Goal: Task Accomplishment & Management: Manage account settings

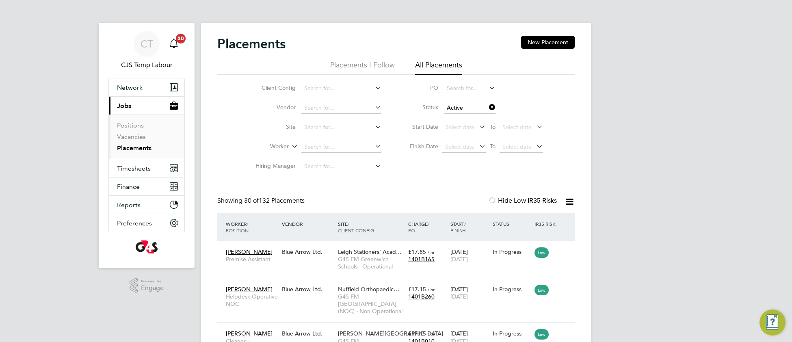
drag, startPoint x: 323, startPoint y: 262, endPoint x: 321, endPoint y: 214, distance: 48.8
click at [322, 262] on div "Hygenus Anijah Premise Assistant Blue Arrow Ltd. Leigh Stationers' Acad… G4S FM…" at bounding box center [396, 259] width 358 height 37
click at [372, 261] on span "G4S FM Greenwich Schools - Operational" at bounding box center [371, 263] width 66 height 15
click at [454, 144] on span "Select date" at bounding box center [459, 146] width 29 height 7
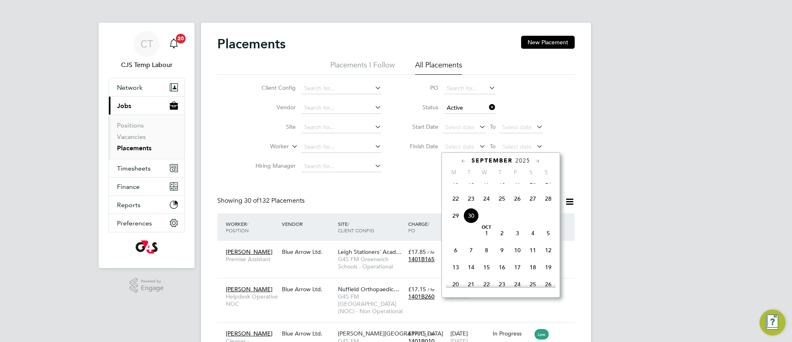
click at [471, 223] on span "30" at bounding box center [471, 215] width 15 height 15
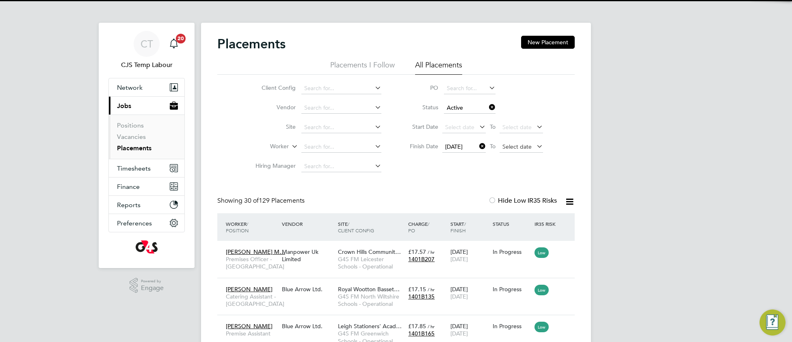
scroll to position [30, 70]
click at [510, 149] on span "Select date" at bounding box center [517, 146] width 29 height 7
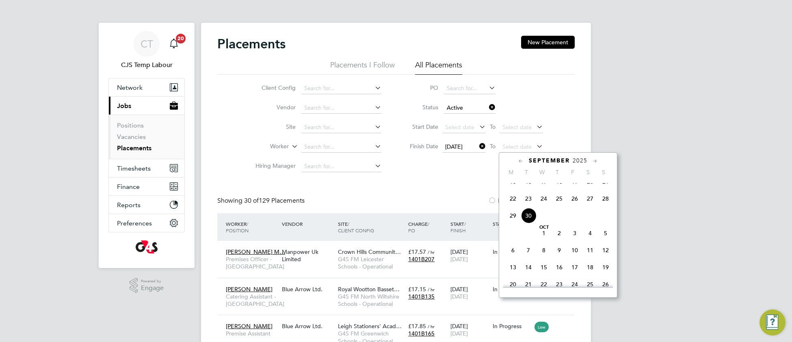
click at [527, 223] on span "30" at bounding box center [528, 215] width 15 height 15
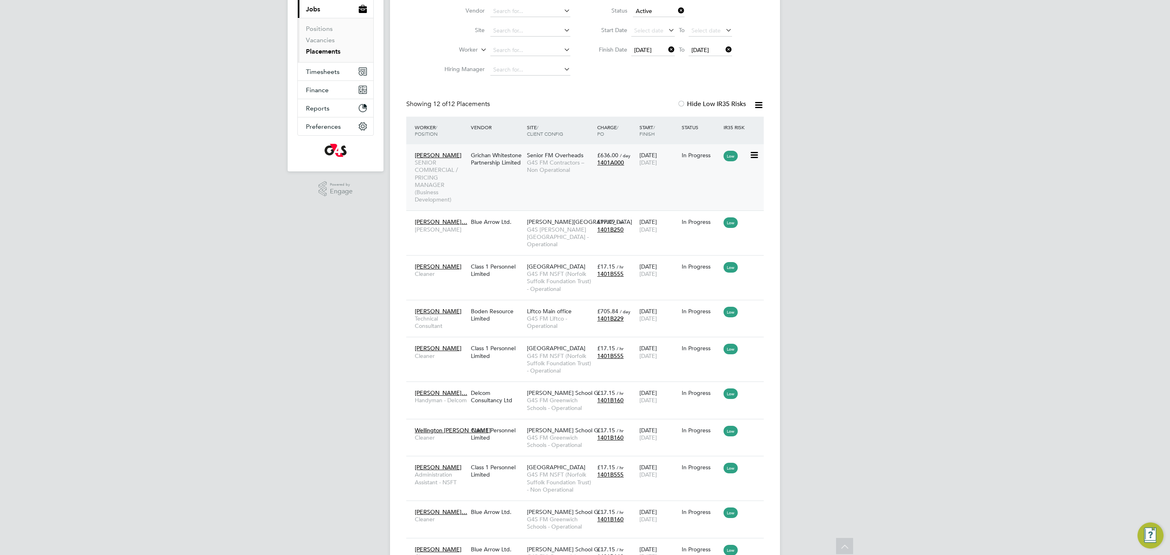
click at [529, 194] on div "Annette Collins SENIOR COMMERCIAL / PRICING MANAGER (Business Development) Gric…" at bounding box center [585, 177] width 358 height 66
click at [531, 195] on div "Annette Collins SENIOR COMMERCIAL / PRICING MANAGER (Business Development) Gric…" at bounding box center [585, 177] width 358 height 66
click at [539, 169] on span "G4S FM Contractors – Non Operational" at bounding box center [560, 166] width 66 height 15
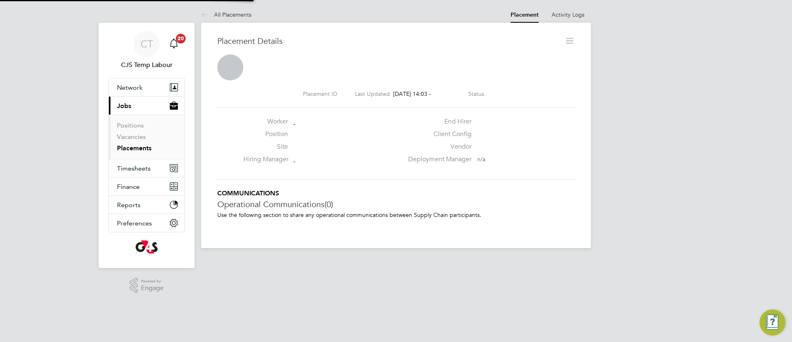
scroll to position [4, 4]
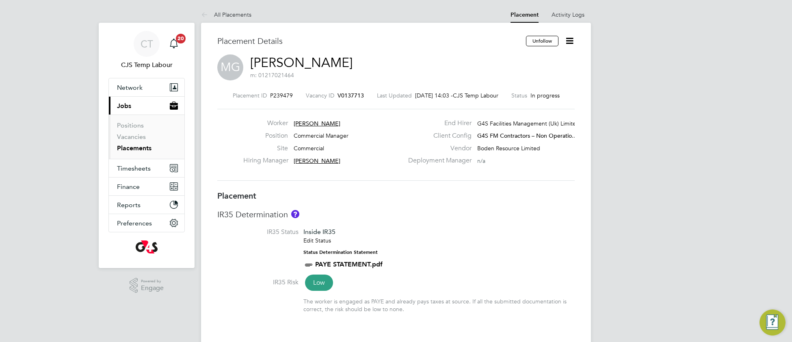
click at [438, 251] on li "IR35 Status Inside IR35 Edit Status Status Determination Statement PAYE STATEME…" at bounding box center [396, 253] width 358 height 50
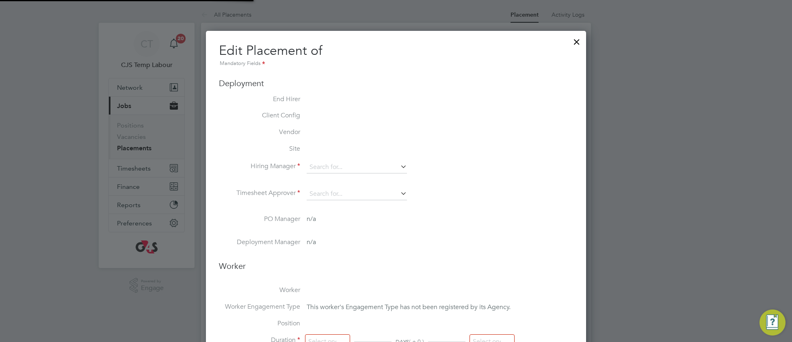
type input "Tom Wood"
type input "02 Sep 2024"
type input "[DATE]"
type input "08:00"
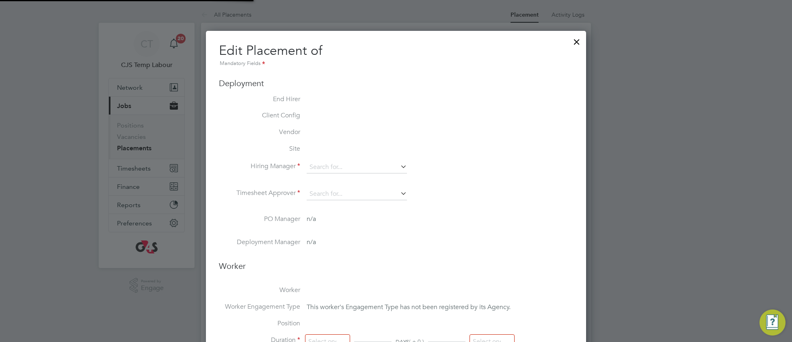
type input "18:00"
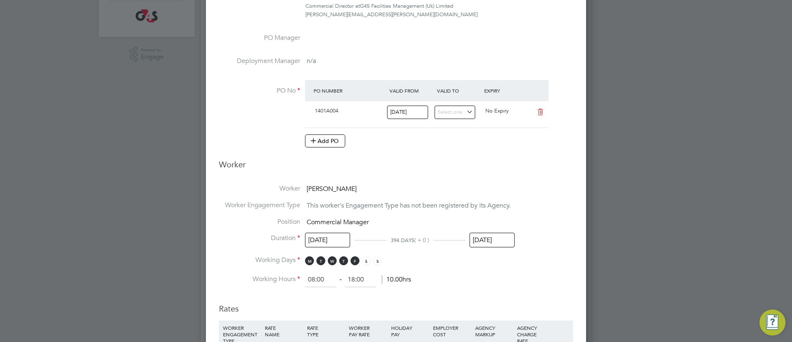
click at [504, 241] on input "[DATE]" at bounding box center [492, 240] width 45 height 15
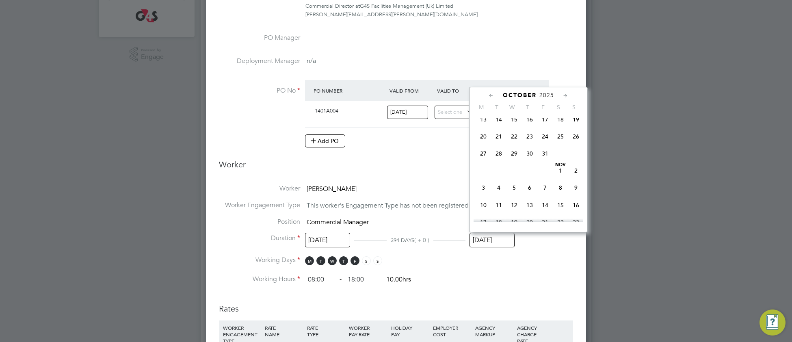
click at [545, 161] on span "31" at bounding box center [545, 153] width 15 height 15
type input "31 Oct 2025"
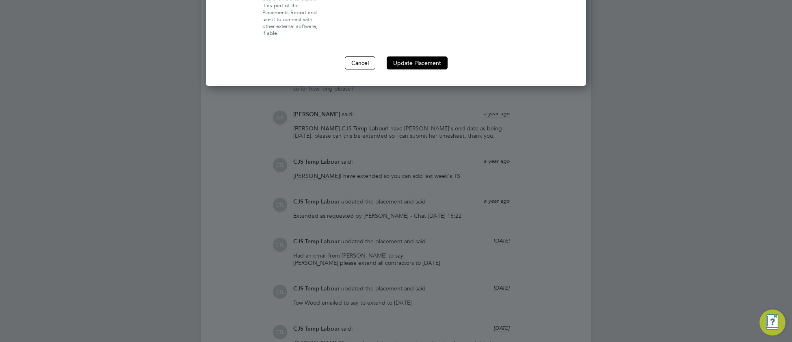
drag, startPoint x: 418, startPoint y: 62, endPoint x: 416, endPoint y: 68, distance: 6.4
click at [418, 63] on button "Update Placement" at bounding box center [417, 62] width 61 height 13
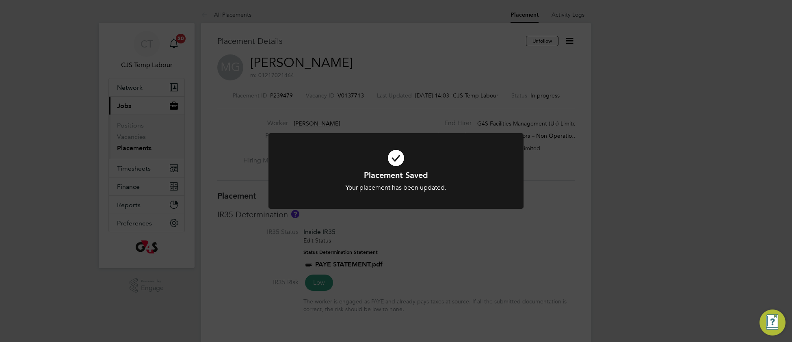
click at [303, 176] on h1 "Placement Saved" at bounding box center [396, 175] width 211 height 11
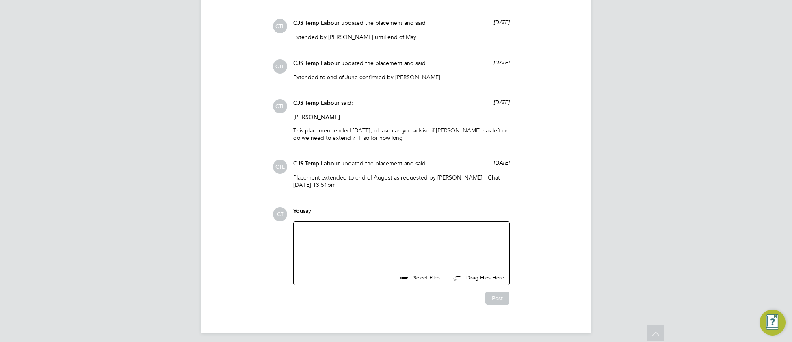
scroll to position [1238, 0]
click at [330, 247] on div at bounding box center [402, 243] width 206 height 35
paste div
drag, startPoint x: 493, startPoint y: 298, endPoint x: 486, endPoint y: 296, distance: 7.5
click at [493, 298] on button "Post" at bounding box center [498, 297] width 24 height 13
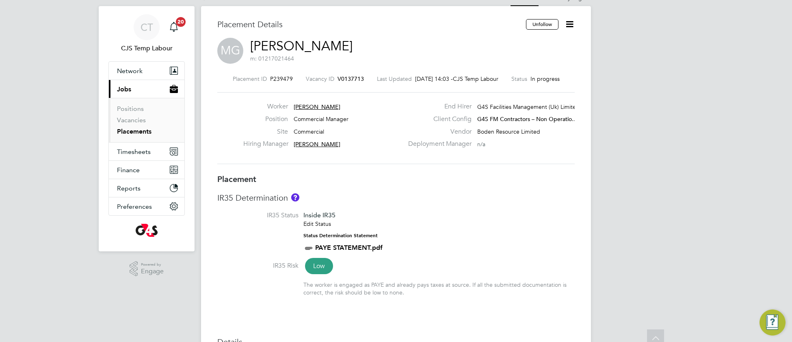
scroll to position [0, 0]
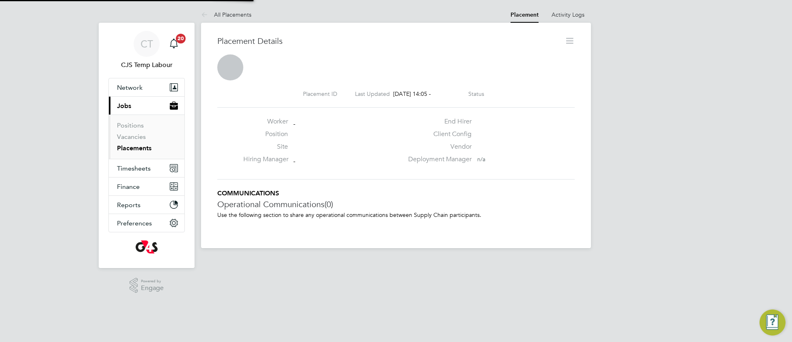
scroll to position [13, 160]
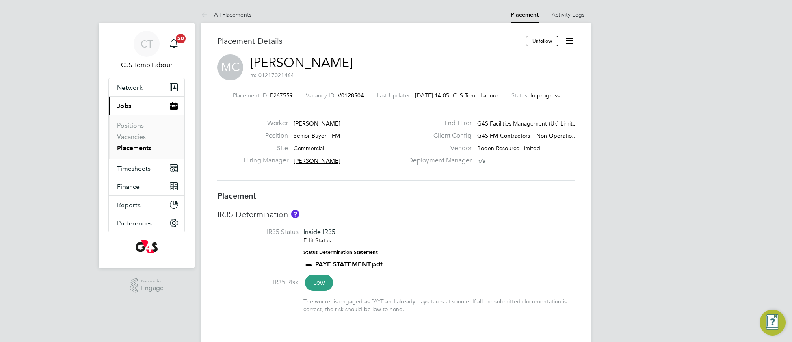
click at [484, 226] on div "IR35 Determination IR35 Status Inside IR35 Edit Status Status Determination Sta…" at bounding box center [396, 264] width 358 height 111
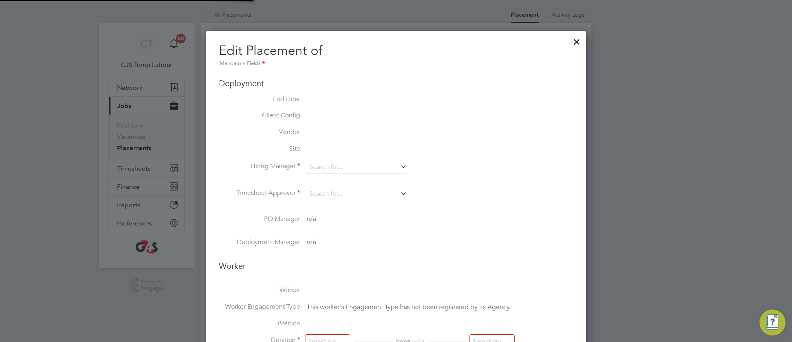
type input "[PERSON_NAME]"
type input "27 Jan 2025"
type input "[DATE]"
type input "08:00"
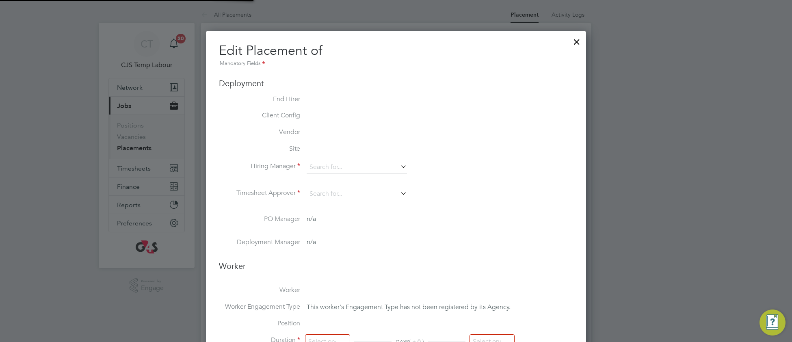
type input "18:00"
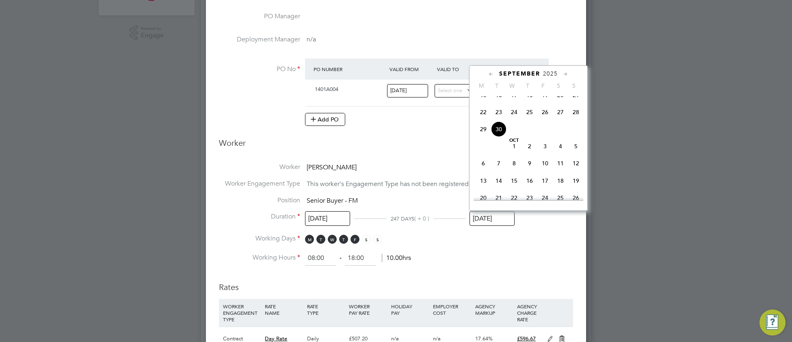
click at [495, 220] on input "[DATE]" at bounding box center [492, 218] width 45 height 15
click at [546, 169] on span "17" at bounding box center [545, 161] width 15 height 15
type input "17 Oct 2025"
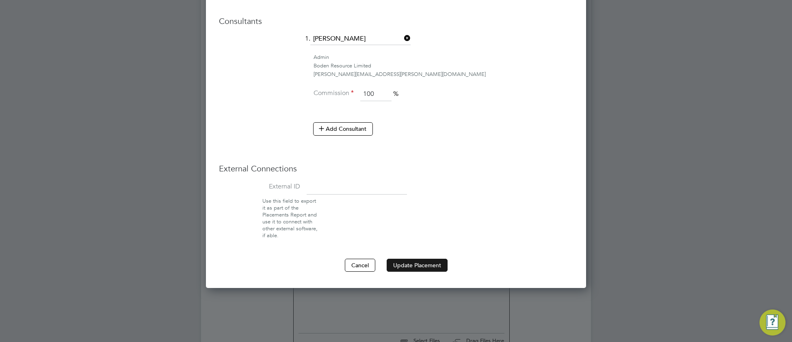
click at [419, 266] on button "Update Placement" at bounding box center [417, 265] width 61 height 13
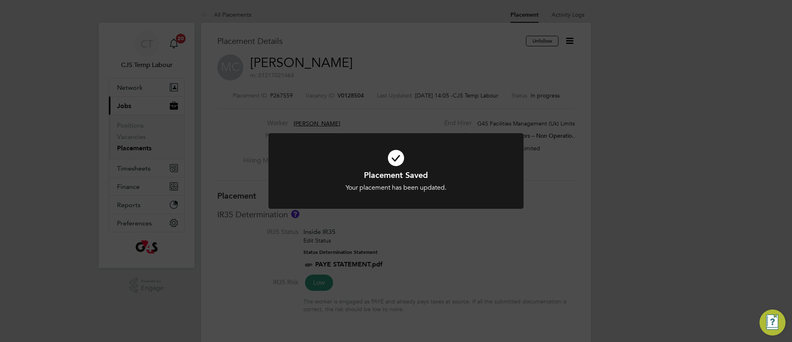
click at [306, 152] on icon at bounding box center [396, 158] width 211 height 32
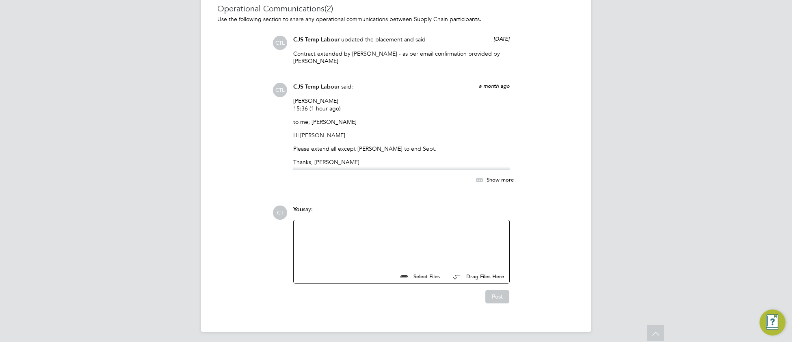
click at [340, 234] on div at bounding box center [402, 242] width 206 height 35
click at [498, 294] on button "Post" at bounding box center [498, 296] width 24 height 13
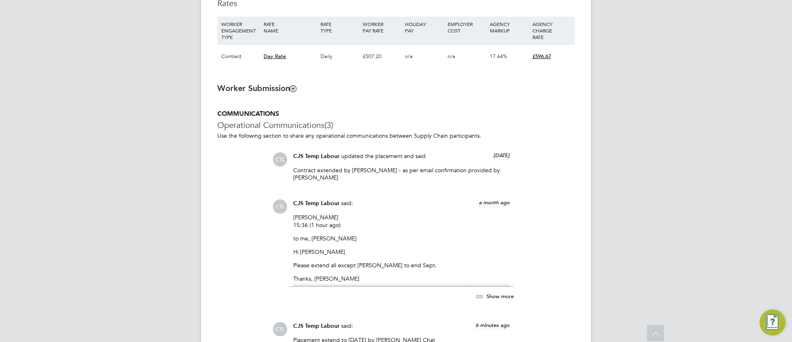
scroll to position [575, 0]
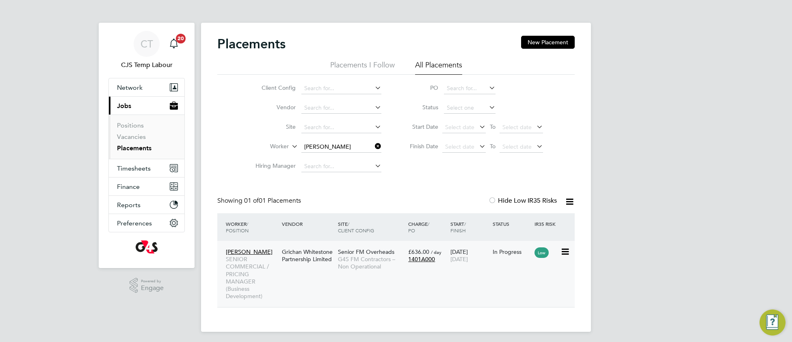
scroll to position [8, 39]
click at [365, 265] on span "G4S FM Contractors – Non Operational" at bounding box center [371, 263] width 66 height 15
click at [373, 148] on icon at bounding box center [373, 146] width 0 height 11
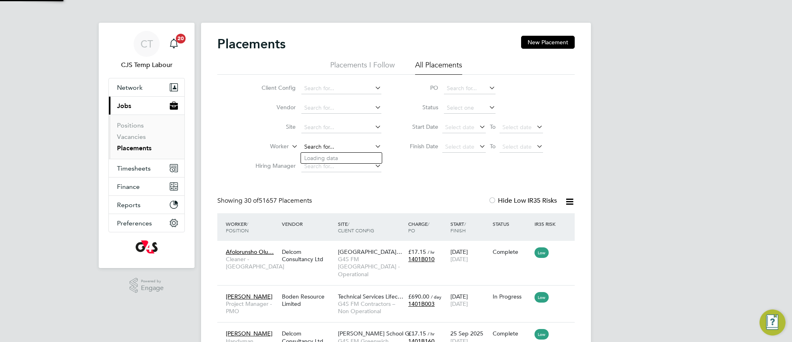
click at [322, 143] on input at bounding box center [341, 146] width 80 height 11
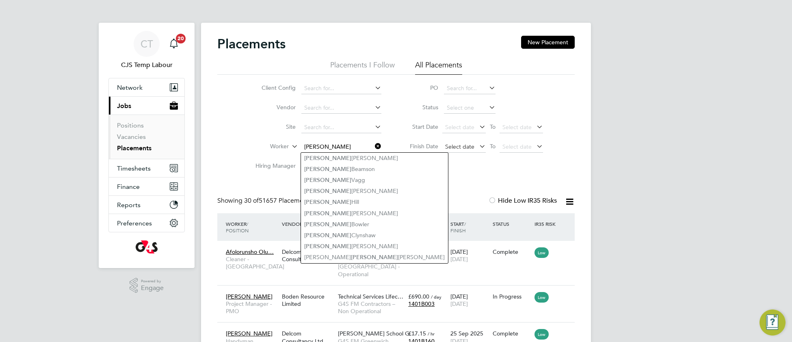
type input "nigel"
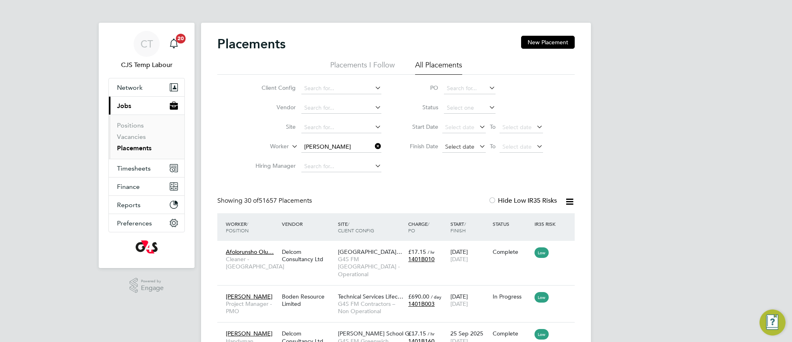
click at [456, 148] on span "Select date" at bounding box center [459, 146] width 29 height 7
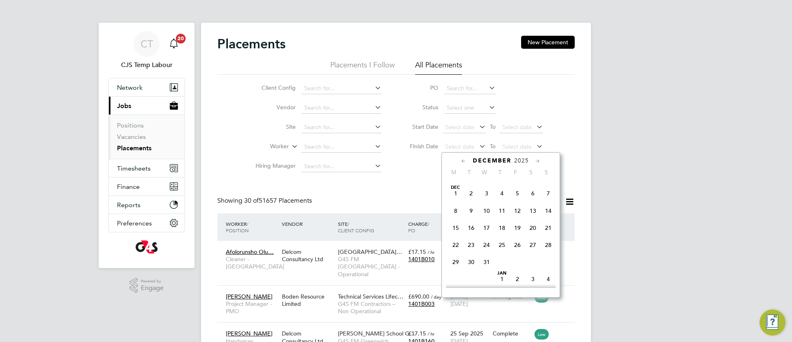
click at [484, 270] on span "31" at bounding box center [486, 261] width 15 height 15
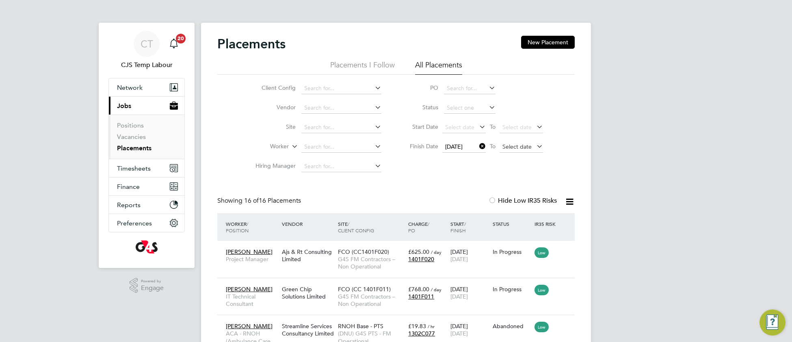
click at [507, 147] on span "Select date" at bounding box center [517, 146] width 29 height 7
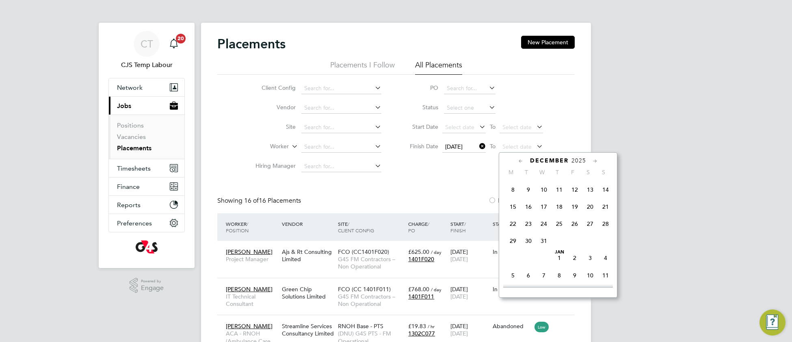
drag, startPoint x: 544, startPoint y: 258, endPoint x: 538, endPoint y: 256, distance: 5.8
click at [544, 249] on span "31" at bounding box center [543, 240] width 15 height 15
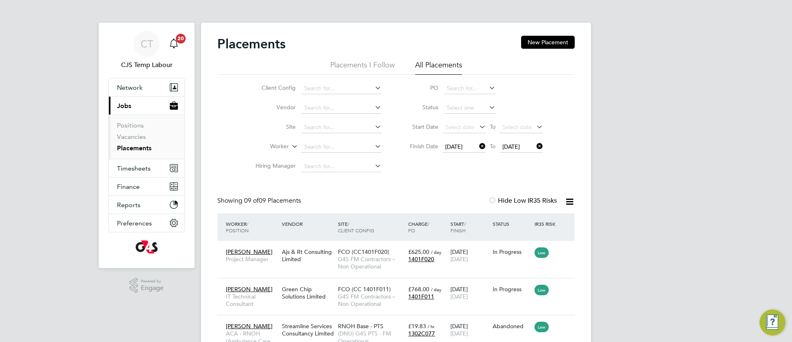
click at [478, 146] on icon at bounding box center [478, 146] width 0 height 11
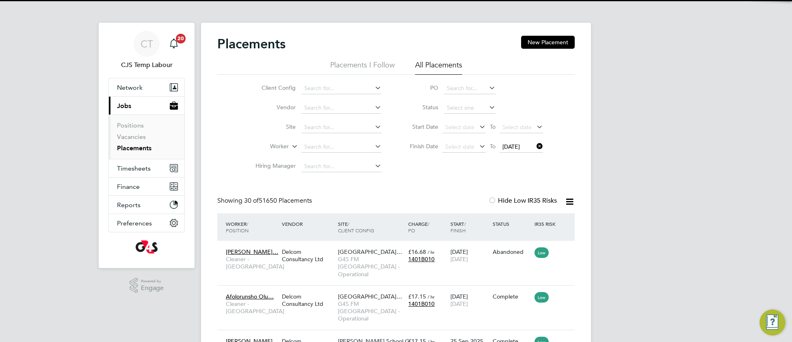
click at [535, 150] on icon at bounding box center [535, 146] width 0 height 11
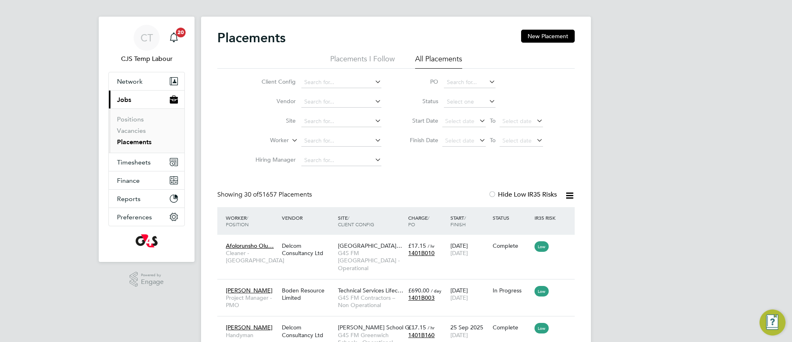
scroll to position [12, 0]
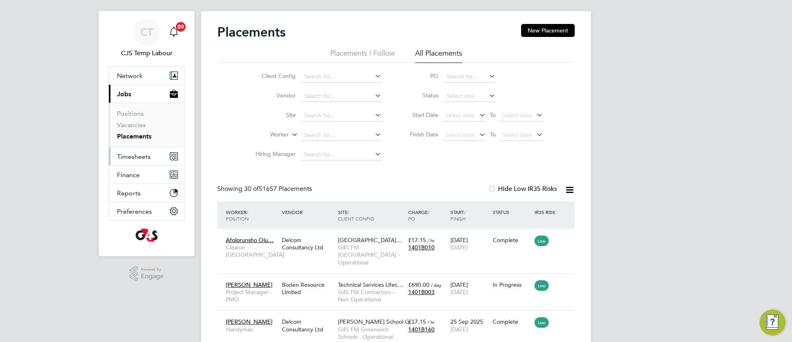
click at [135, 156] on span "Timesheets" at bounding box center [134, 157] width 34 height 8
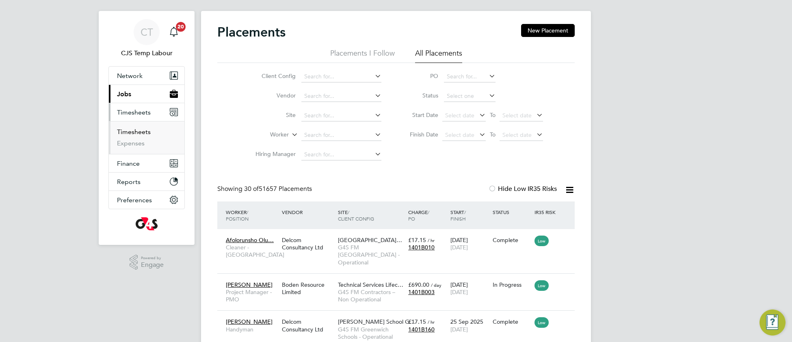
click at [129, 132] on link "Timesheets" at bounding box center [134, 132] width 34 height 8
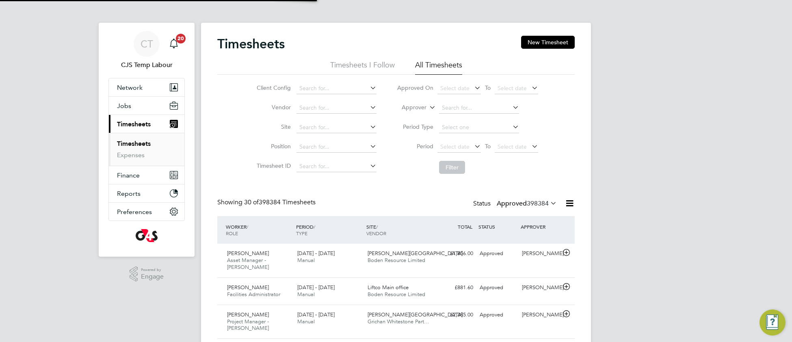
scroll to position [28, 70]
click at [549, 204] on icon at bounding box center [549, 202] width 0 height 11
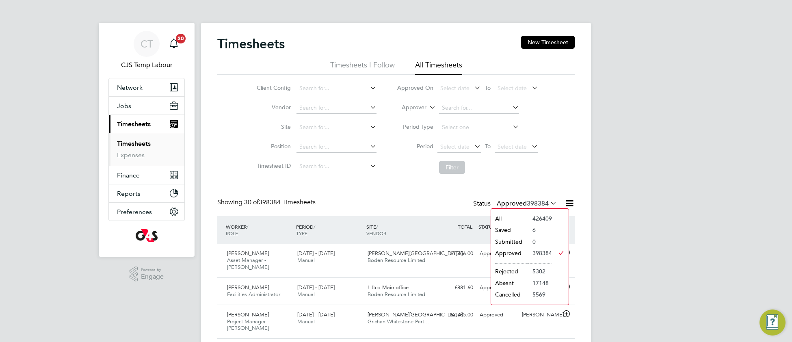
click at [526, 219] on li "All" at bounding box center [509, 218] width 37 height 11
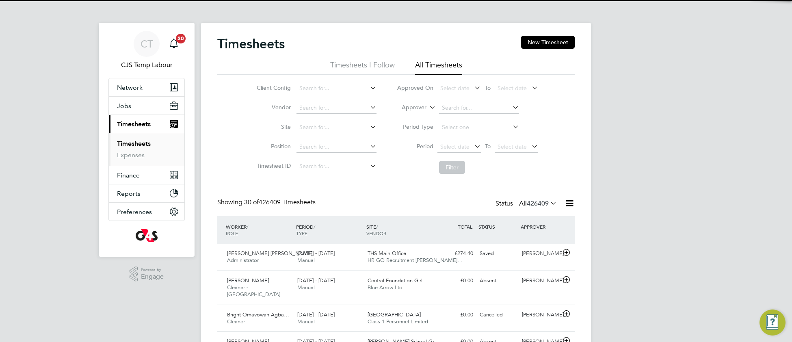
scroll to position [20, 70]
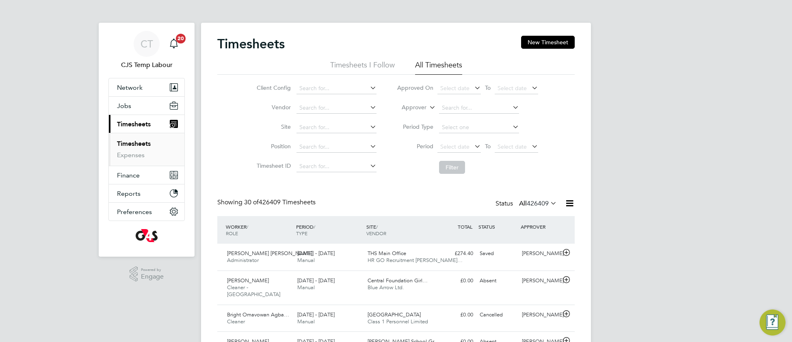
click at [549, 205] on icon at bounding box center [549, 202] width 0 height 11
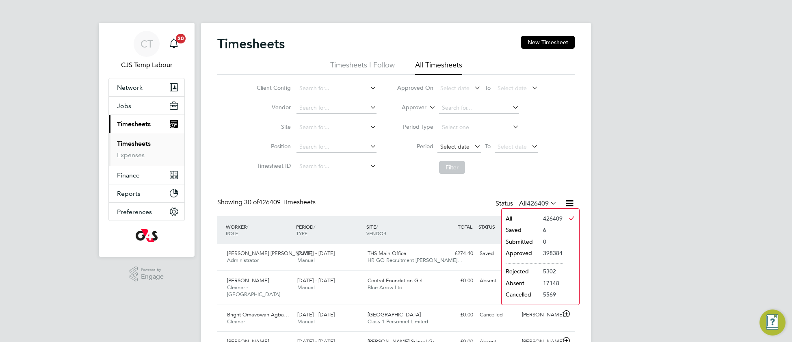
click at [449, 143] on span "Select date" at bounding box center [454, 146] width 29 height 7
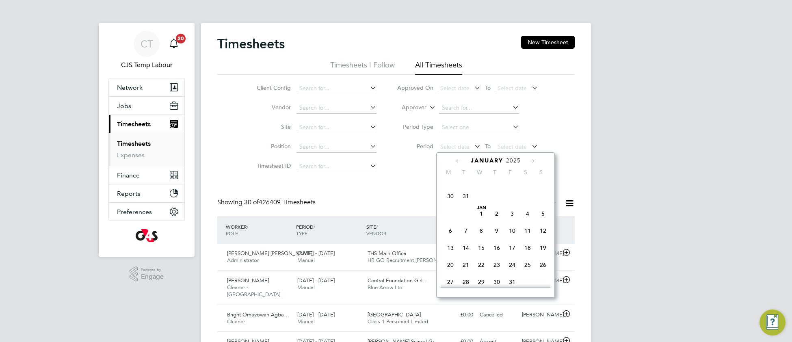
click at [448, 202] on span "30" at bounding box center [450, 196] width 15 height 15
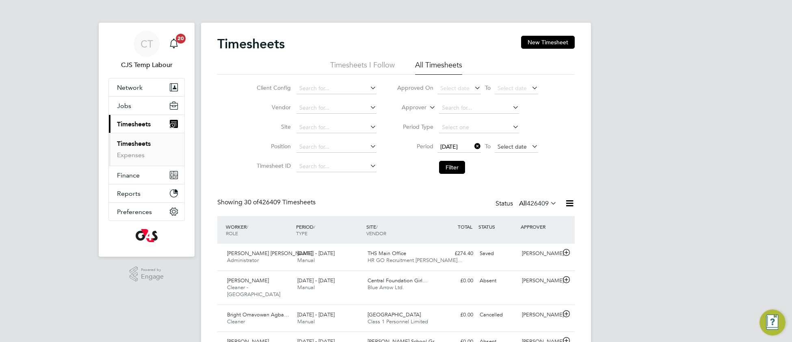
click at [500, 145] on span "Select date" at bounding box center [512, 146] width 29 height 7
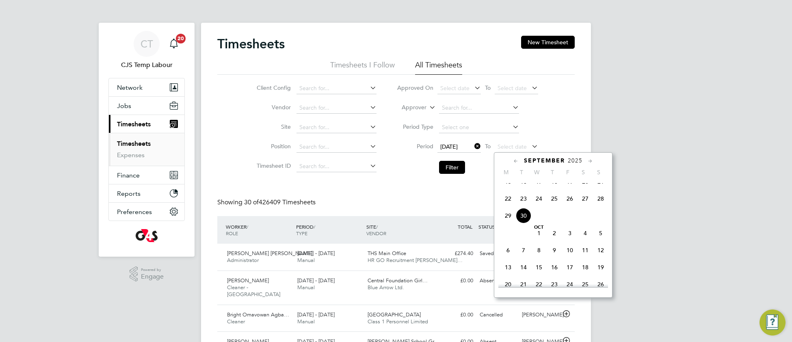
click at [601, 206] on span "28" at bounding box center [600, 198] width 15 height 15
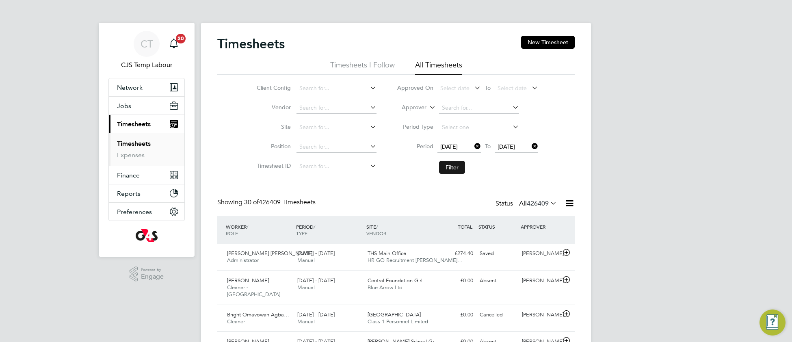
click at [450, 171] on button "Filter" at bounding box center [452, 167] width 26 height 13
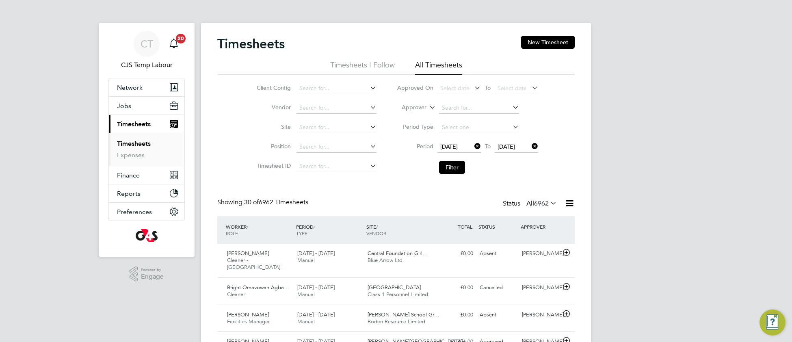
click at [568, 205] on icon at bounding box center [570, 203] width 10 height 10
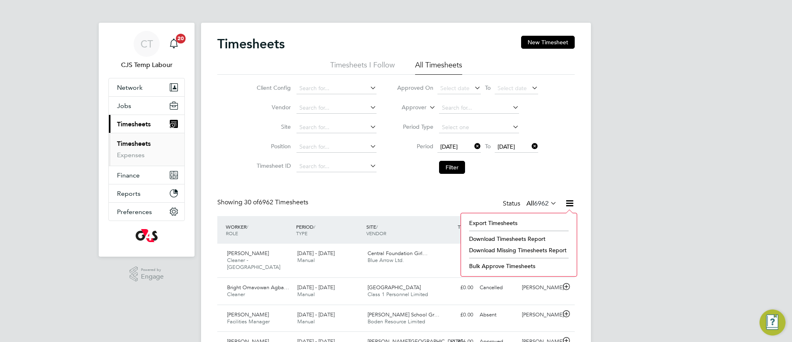
click at [509, 237] on li "Download Timesheets Report" at bounding box center [519, 238] width 108 height 11
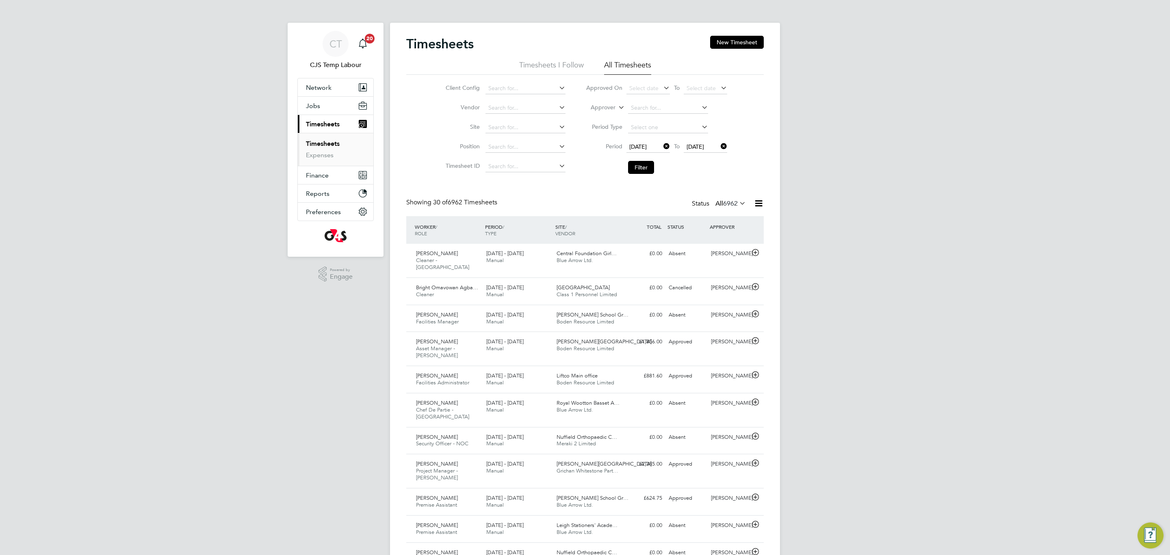
scroll to position [21, 71]
click at [617, 109] on icon at bounding box center [617, 105] width 0 height 7
click at [594, 119] on li "Worker" at bounding box center [595, 117] width 40 height 11
click at [632, 107] on input at bounding box center [668, 107] width 80 height 11
drag, startPoint x: 638, startPoint y: 107, endPoint x: 642, endPoint y: 106, distance: 4.6
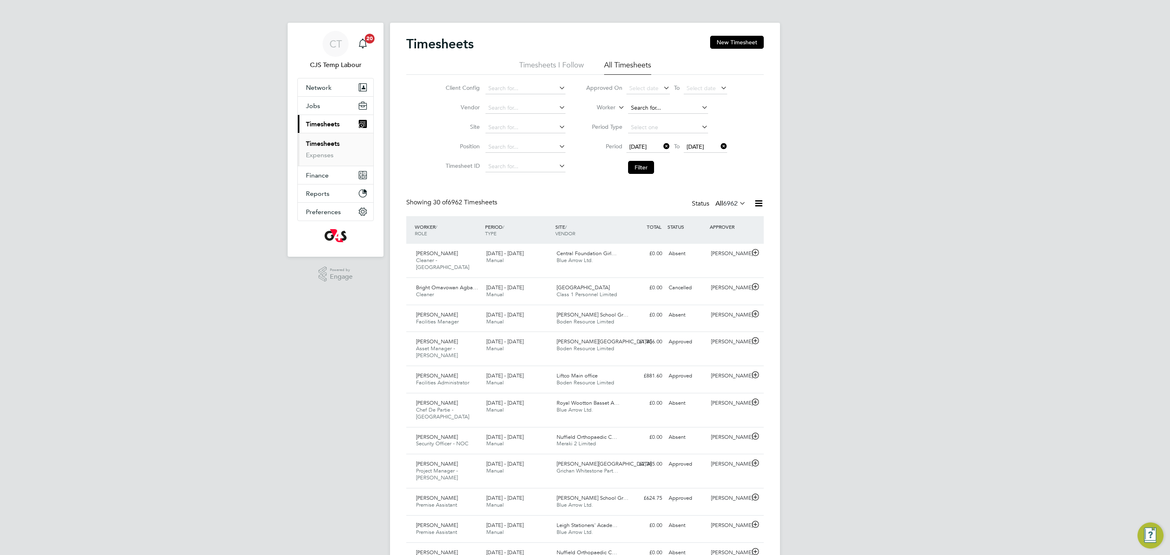
click at [642, 106] on input at bounding box center [668, 107] width 80 height 11
click at [660, 144] on li "Rafsan Ahmed" at bounding box center [677, 141] width 100 height 11
type input "Rafsan Ahmed"
click at [638, 168] on button "Filter" at bounding box center [641, 167] width 26 height 13
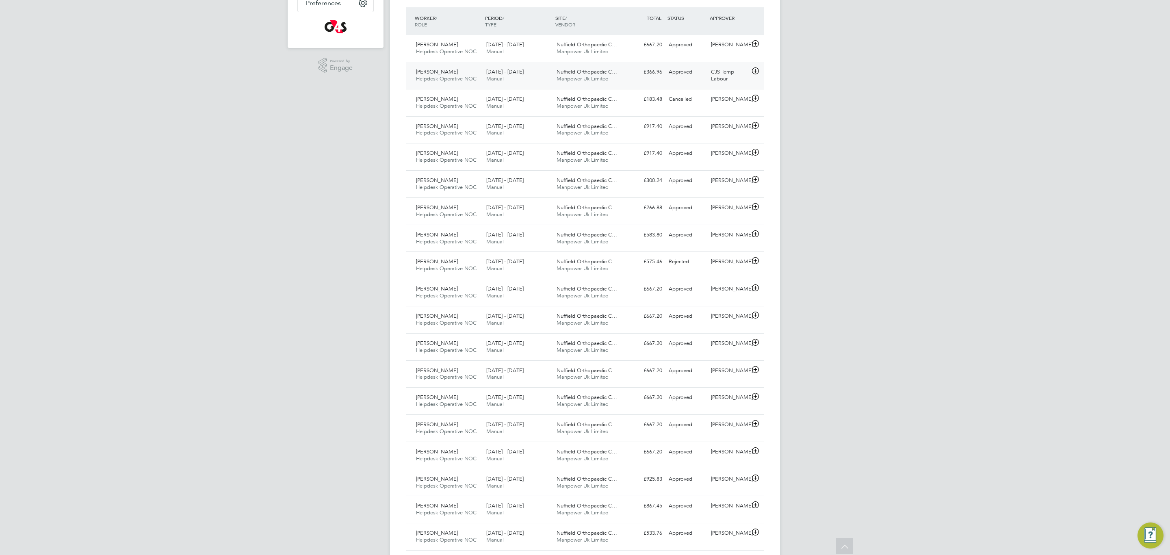
click at [601, 78] on span "Manpower Uk Limited" at bounding box center [583, 78] width 52 height 7
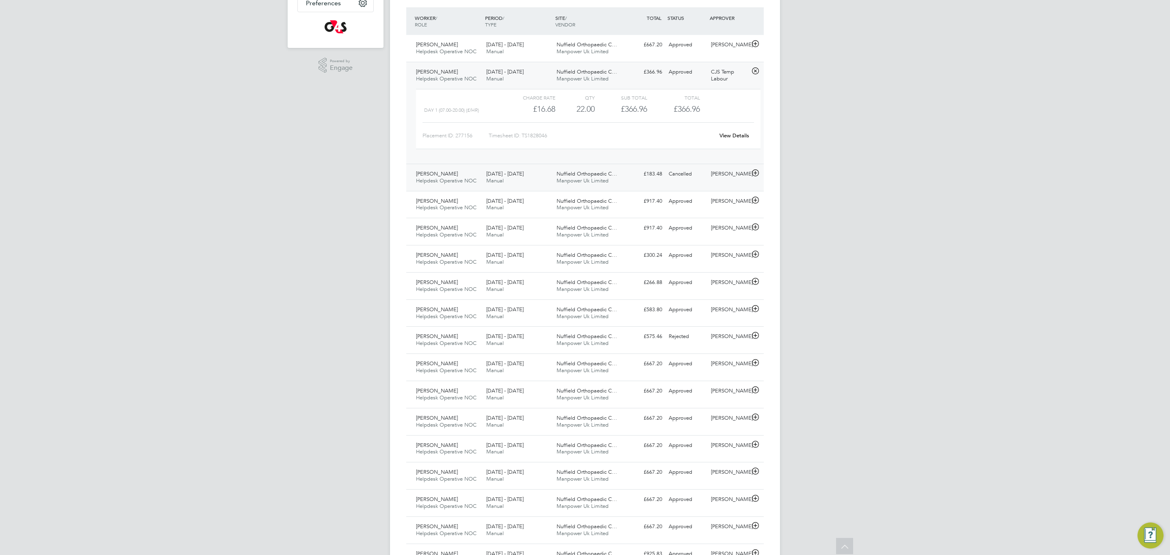
click at [594, 182] on span "Manpower Uk Limited" at bounding box center [583, 180] width 52 height 7
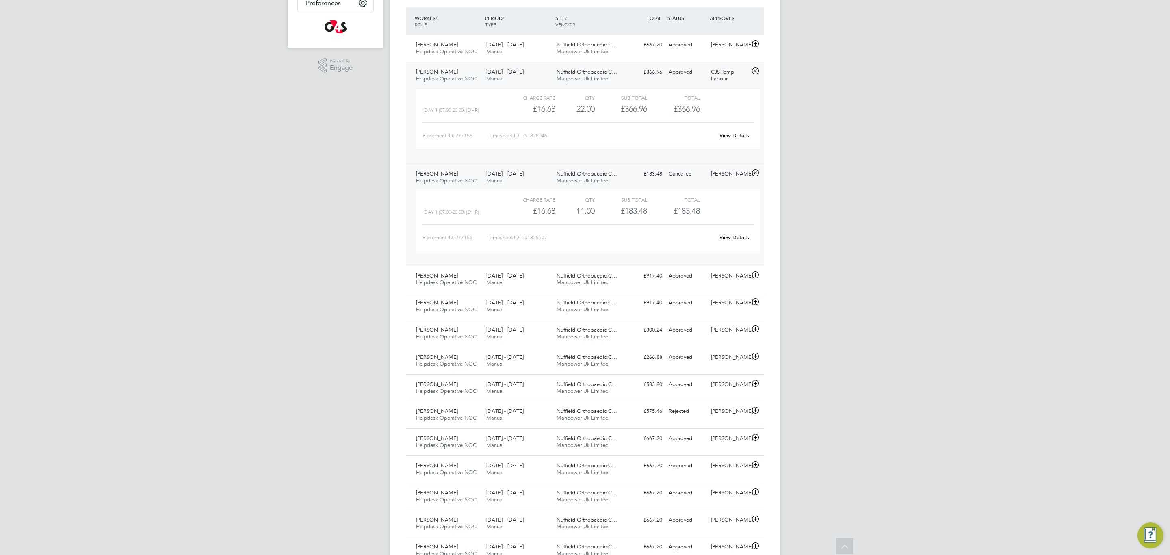
click at [597, 115] on div "£366.96" at bounding box center [621, 108] width 52 height 13
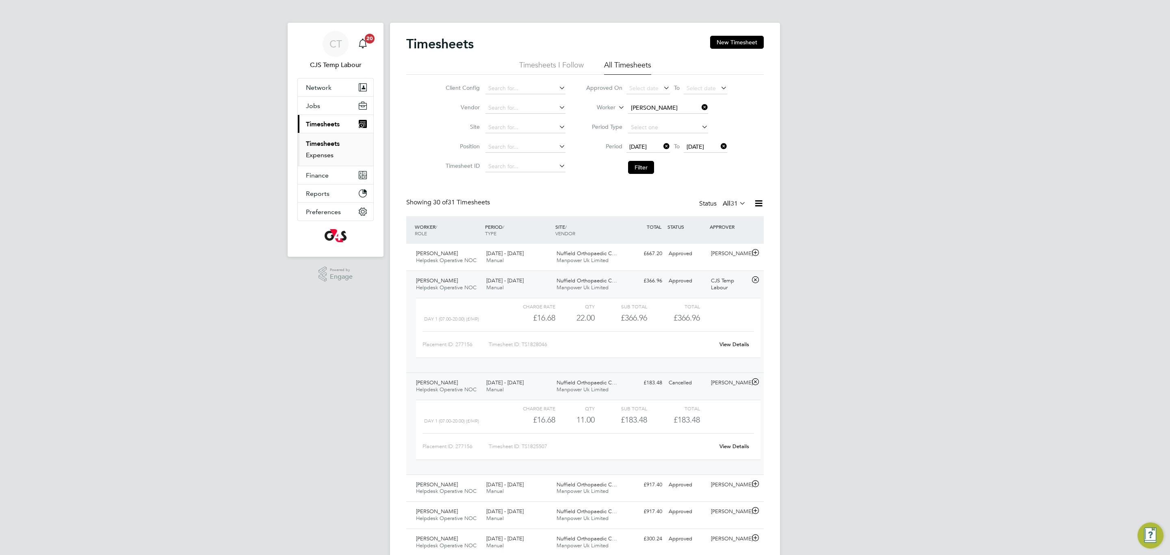
click at [324, 158] on link "Expenses" at bounding box center [320, 155] width 28 height 8
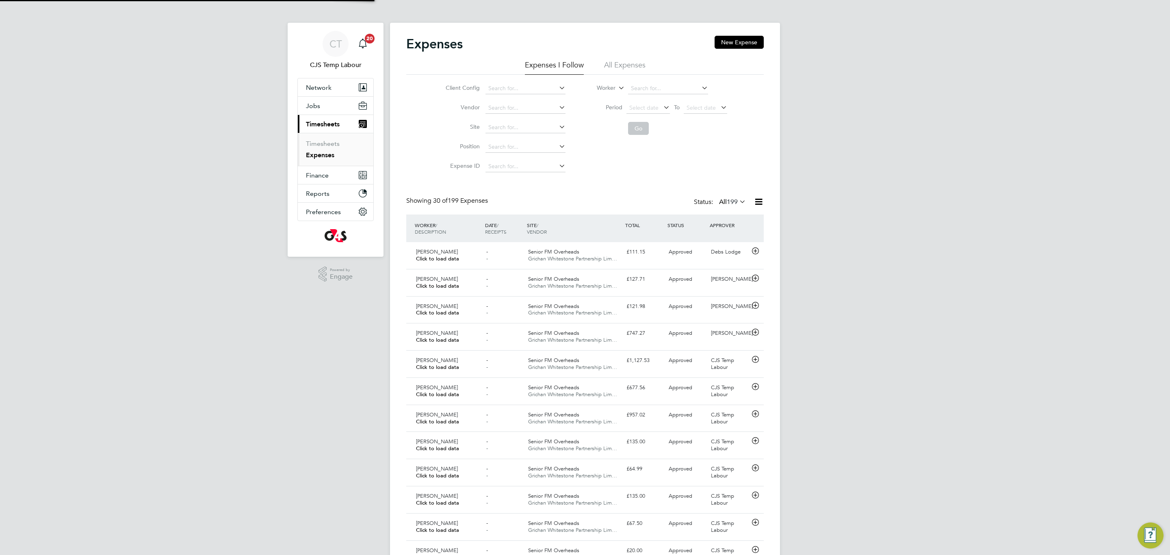
scroll to position [21, 71]
click at [625, 66] on li "All Expenses" at bounding box center [624, 67] width 41 height 15
click at [506, 342] on div "- -" at bounding box center [504, 337] width 42 height 20
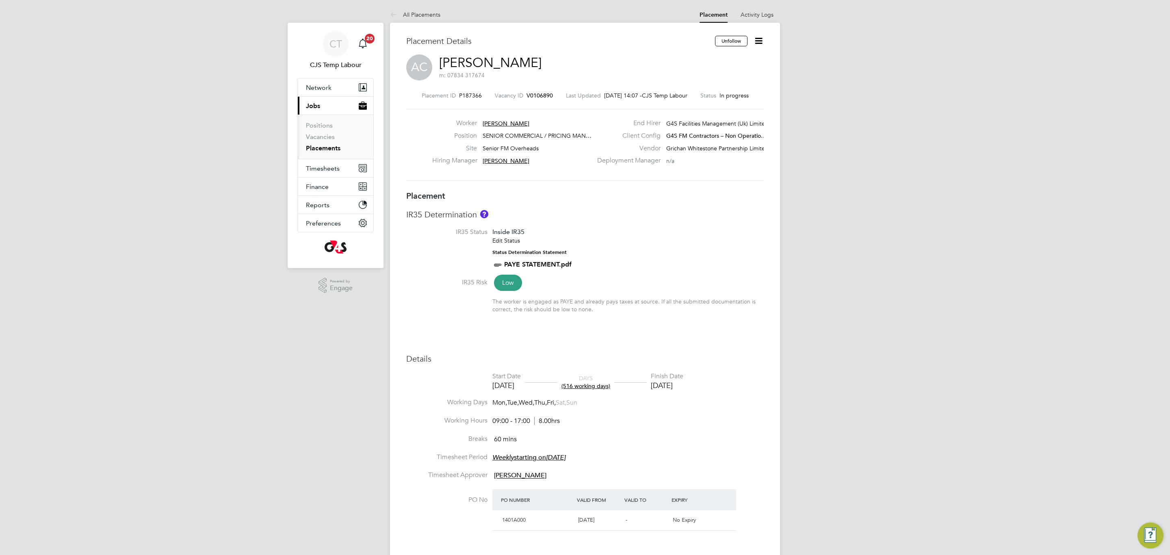
click at [630, 344] on div "Placement IR35 Determination IR35 Status Inside IR35 Edit Status Status Determi…" at bounding box center [585, 422] width 358 height 462
type input "Tom Wood"
type input "10 Oct 2023"
type input "30 Sep 2025"
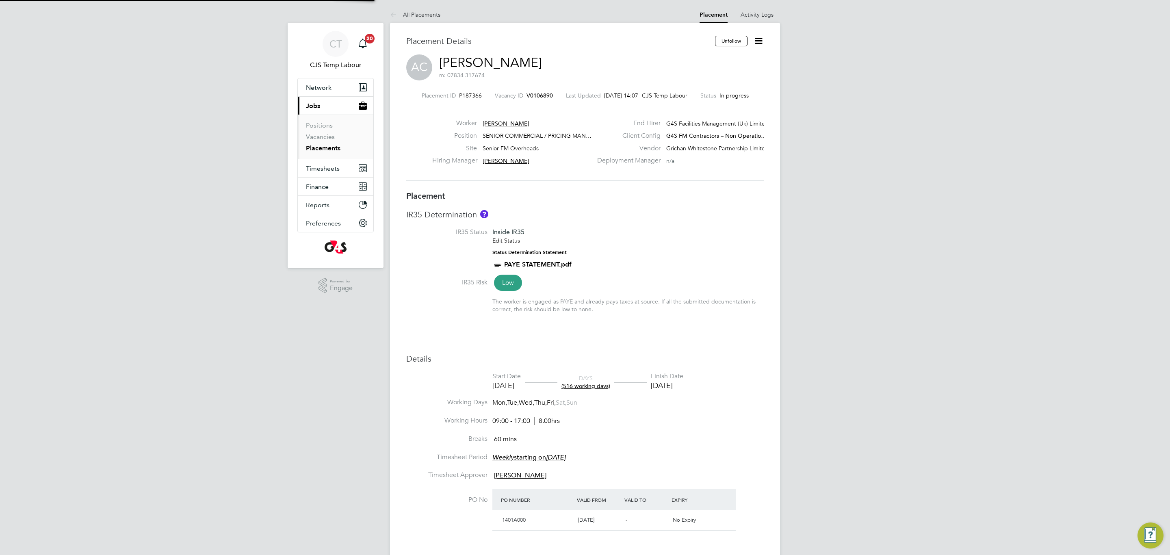
type input "09:00"
type input "17:00"
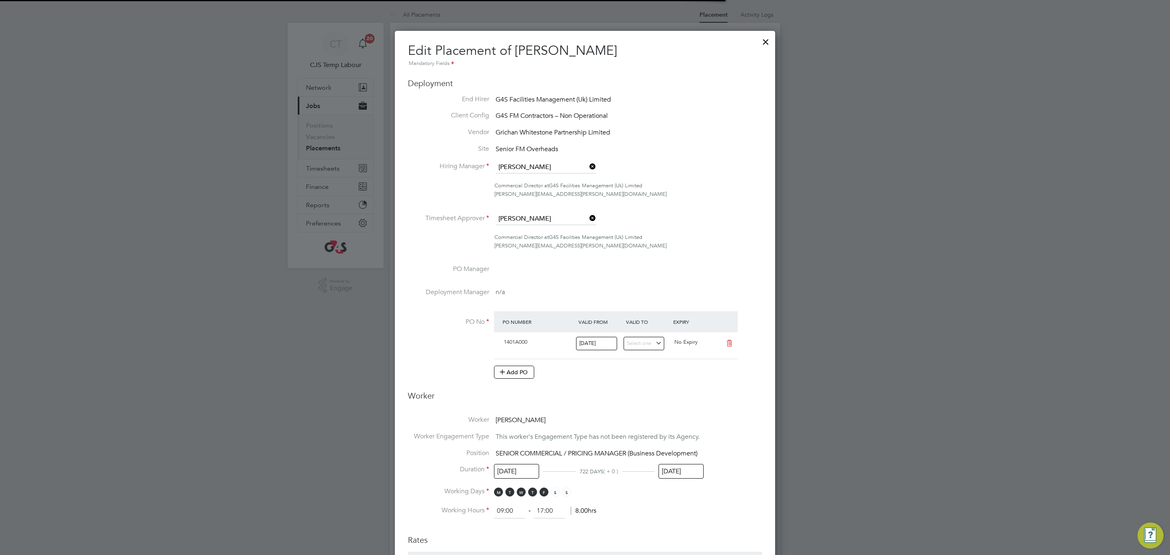
scroll to position [4, 4]
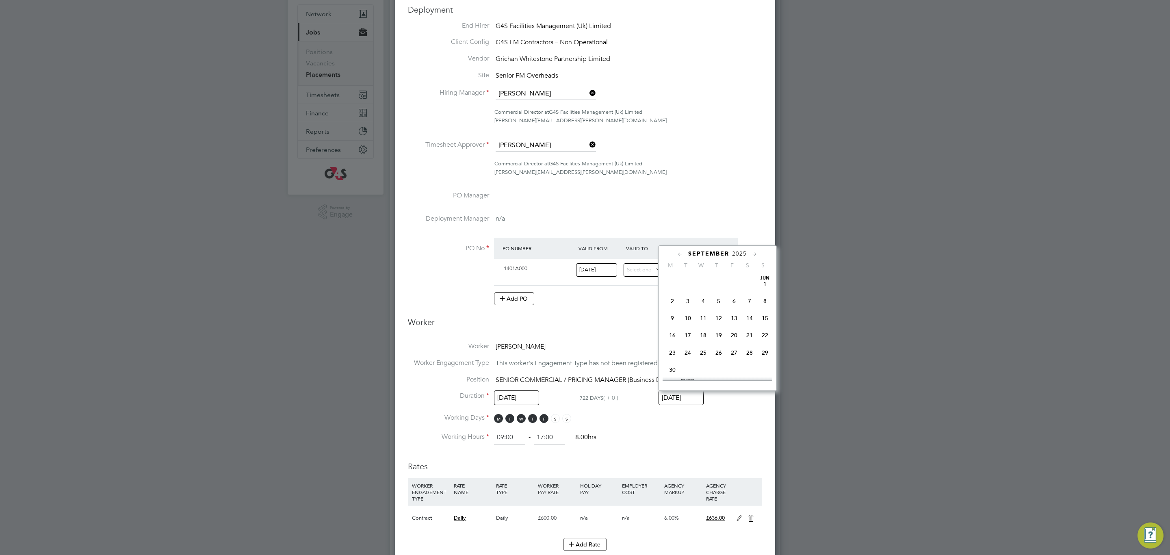
click at [687, 403] on input "30 Sep 2025" at bounding box center [681, 397] width 45 height 15
click at [734, 347] on span "31" at bounding box center [733, 340] width 15 height 15
type input "31 Oct 2025"
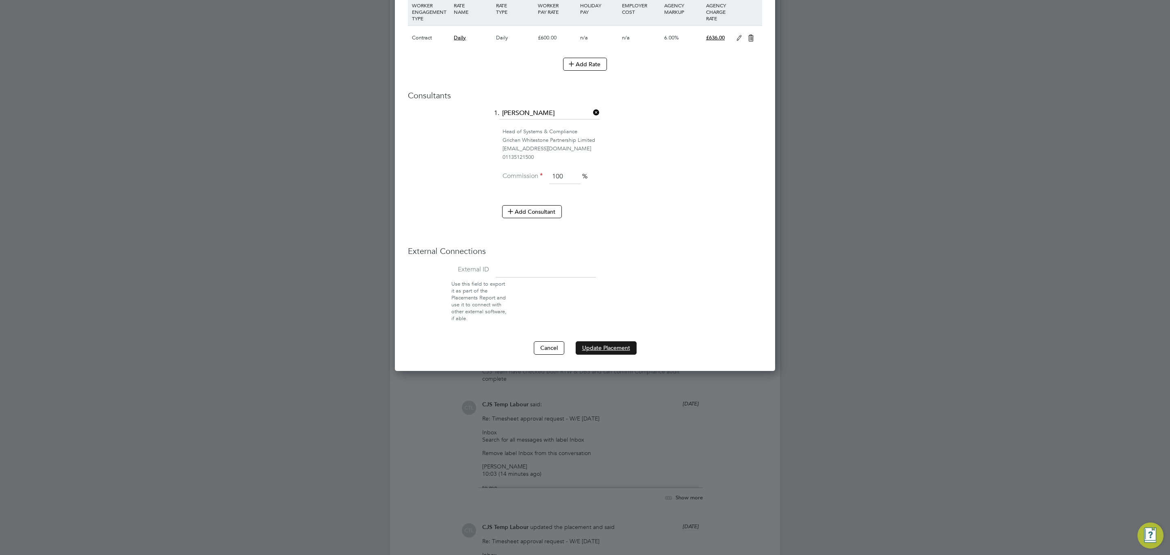
click at [613, 346] on button "Update Placement" at bounding box center [606, 347] width 61 height 13
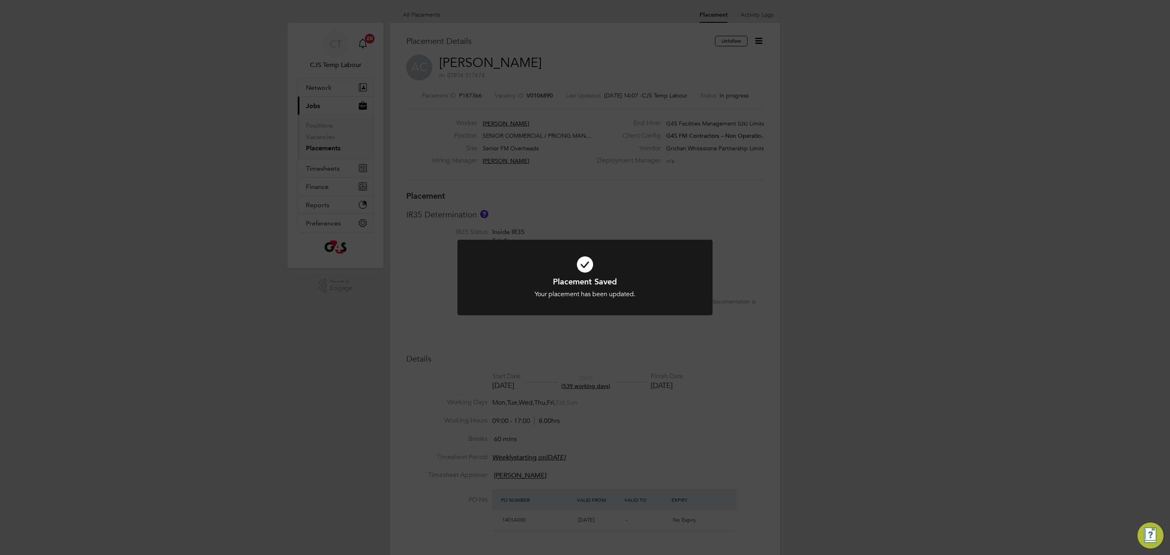
click at [504, 284] on h1 "Placement Saved" at bounding box center [584, 281] width 211 height 11
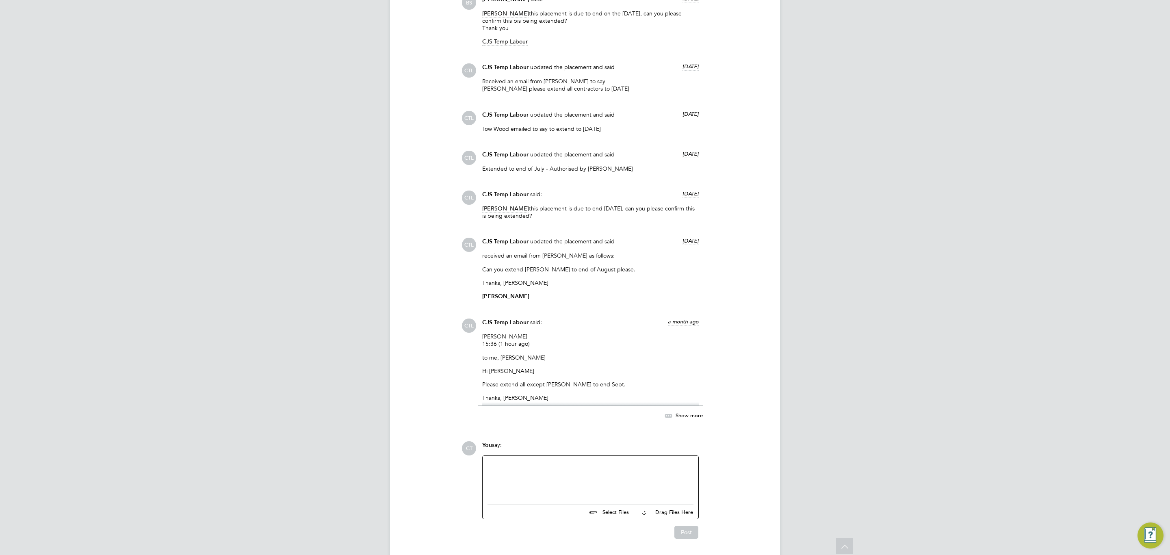
click at [496, 461] on div at bounding box center [591, 478] width 206 height 35
click at [684, 526] on button "Post" at bounding box center [686, 532] width 24 height 13
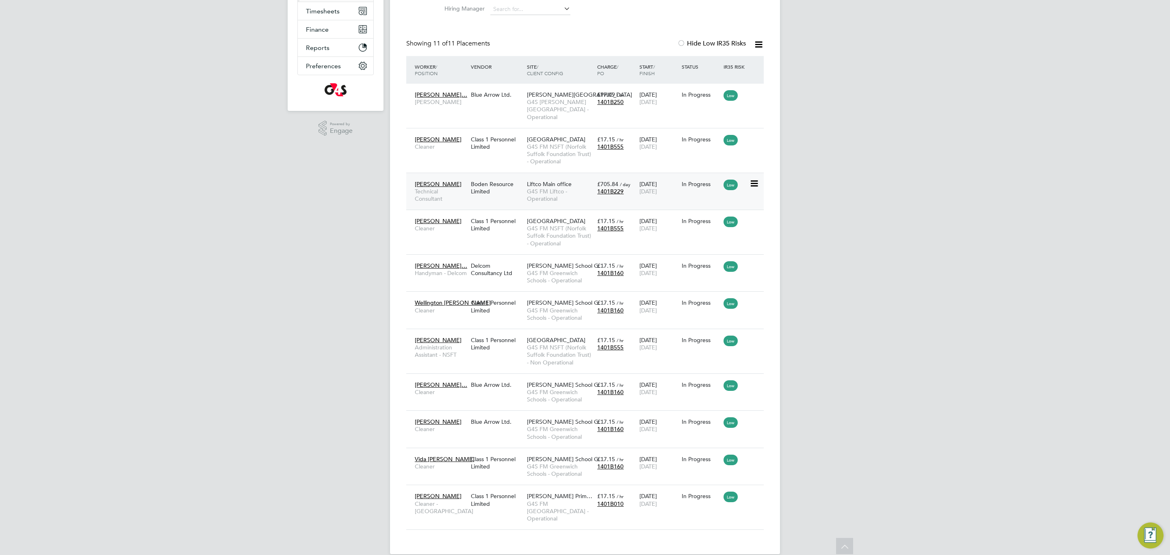
click at [541, 189] on span "G4S FM Liftco - Operational" at bounding box center [560, 195] width 66 height 15
click at [199, 240] on div "CT CJS Temp Labour Notifications 20 Applications: Network Team Members Business…" at bounding box center [585, 205] width 1170 height 724
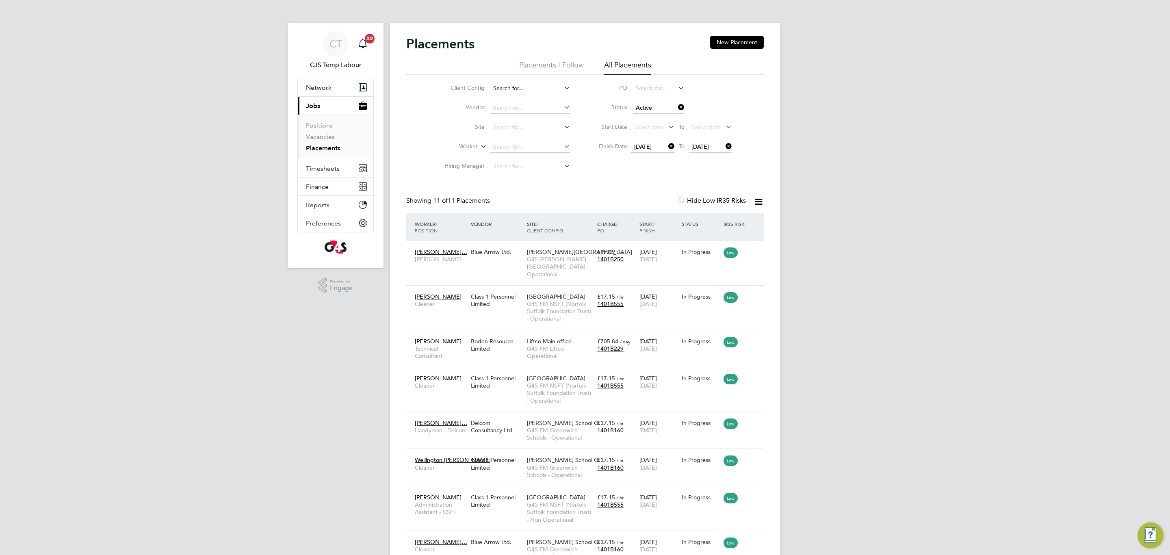
click at [529, 86] on input at bounding box center [530, 88] width 80 height 11
click at [431, 127] on li "Site" at bounding box center [504, 128] width 153 height 20
click at [505, 165] on input at bounding box center [530, 166] width 80 height 11
type input "tom"
click at [502, 88] on input at bounding box center [530, 88] width 80 height 11
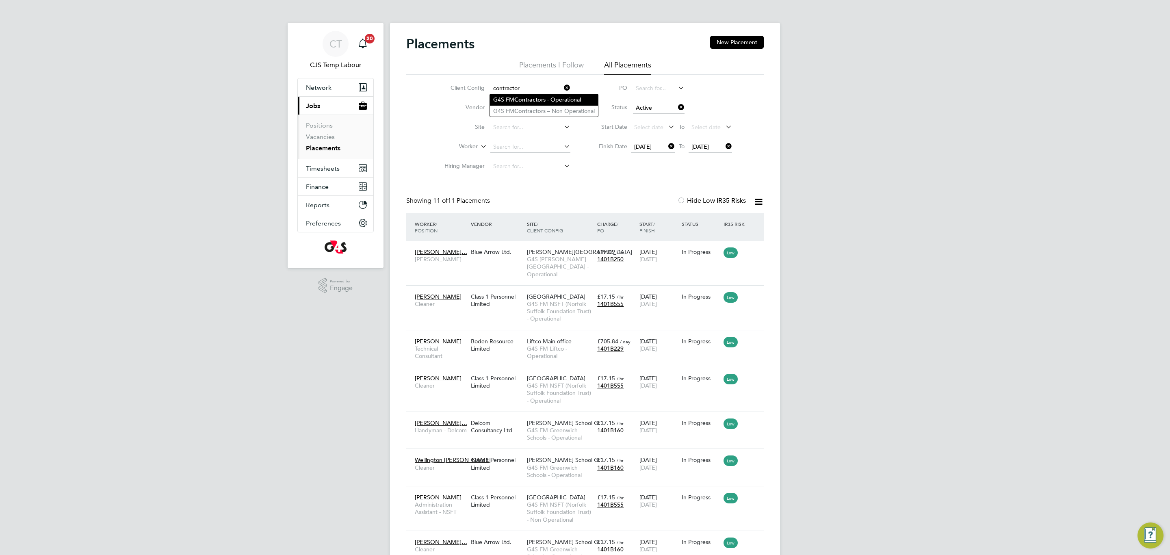
click at [535, 100] on b "Contractor" at bounding box center [528, 99] width 29 height 7
type input "G4S FM Contractors - Operational"
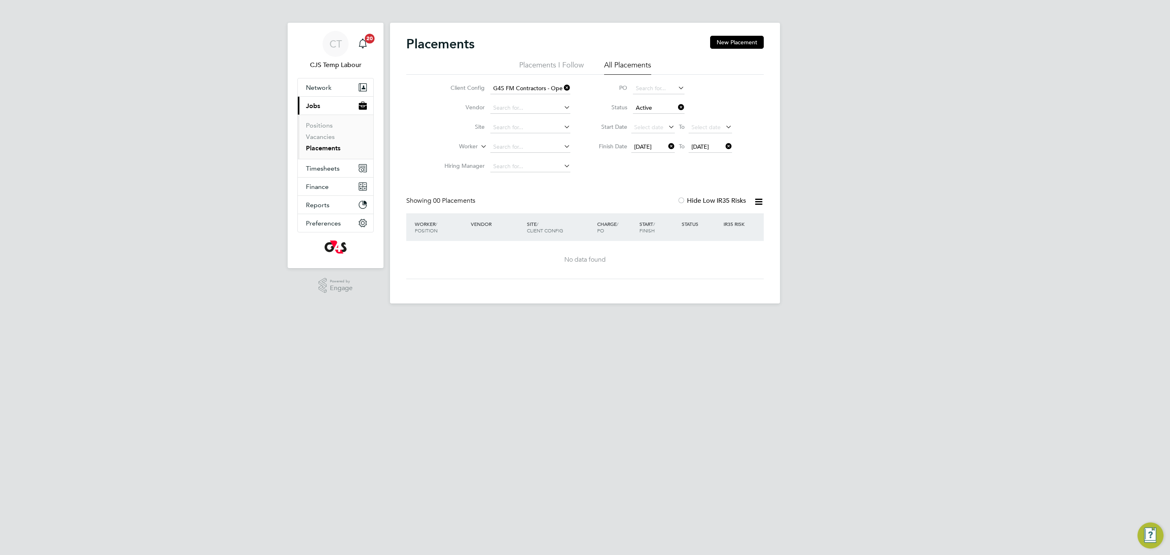
drag, startPoint x: 729, startPoint y: 150, endPoint x: 723, endPoint y: 150, distance: 5.7
click at [724, 150] on icon at bounding box center [724, 146] width 0 height 11
click at [667, 148] on icon at bounding box center [667, 146] width 0 height 11
drag, startPoint x: 567, startPoint y: 87, endPoint x: 555, endPoint y: 91, distance: 13.2
click at [562, 87] on icon at bounding box center [562, 87] width 0 height 11
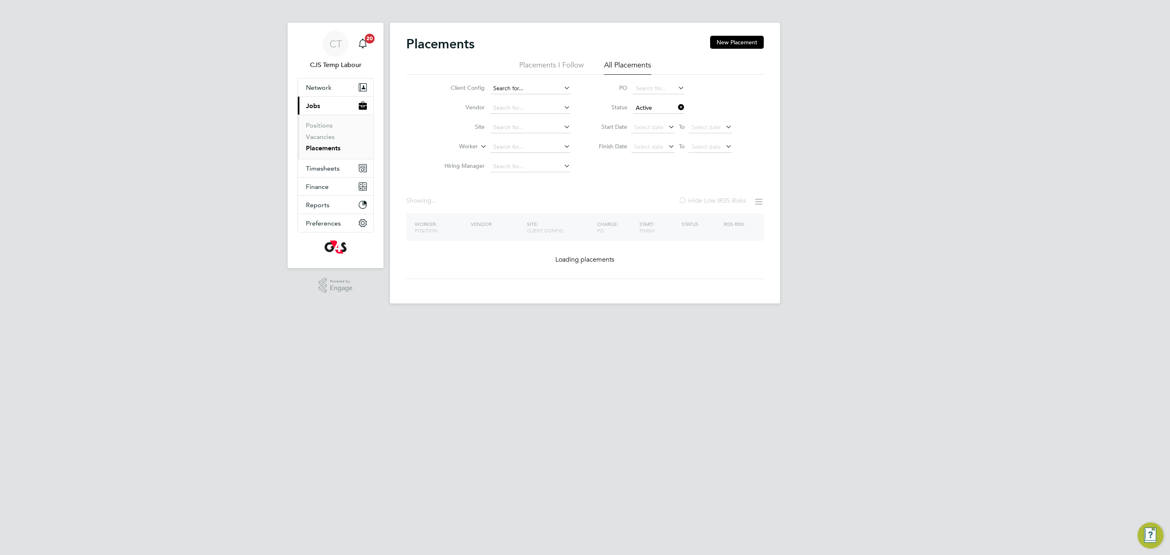
click at [552, 85] on input at bounding box center [530, 88] width 80 height 11
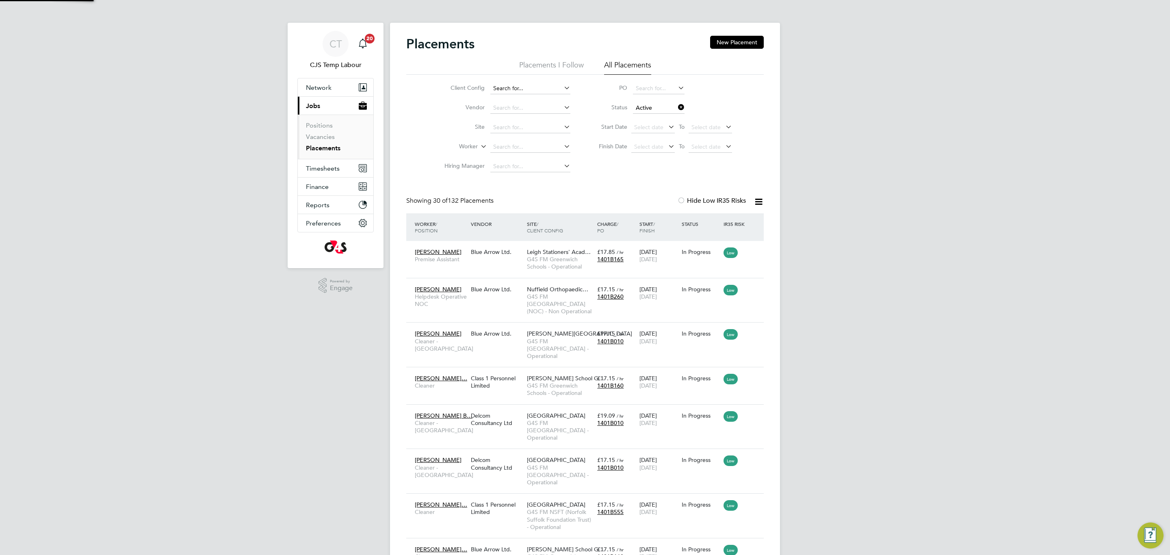
scroll to position [31, 71]
click at [562, 108] on li "G4S FM Contractor s – Non Operational" at bounding box center [544, 111] width 108 height 11
type input "G4S FM Contractors – Non Operational"
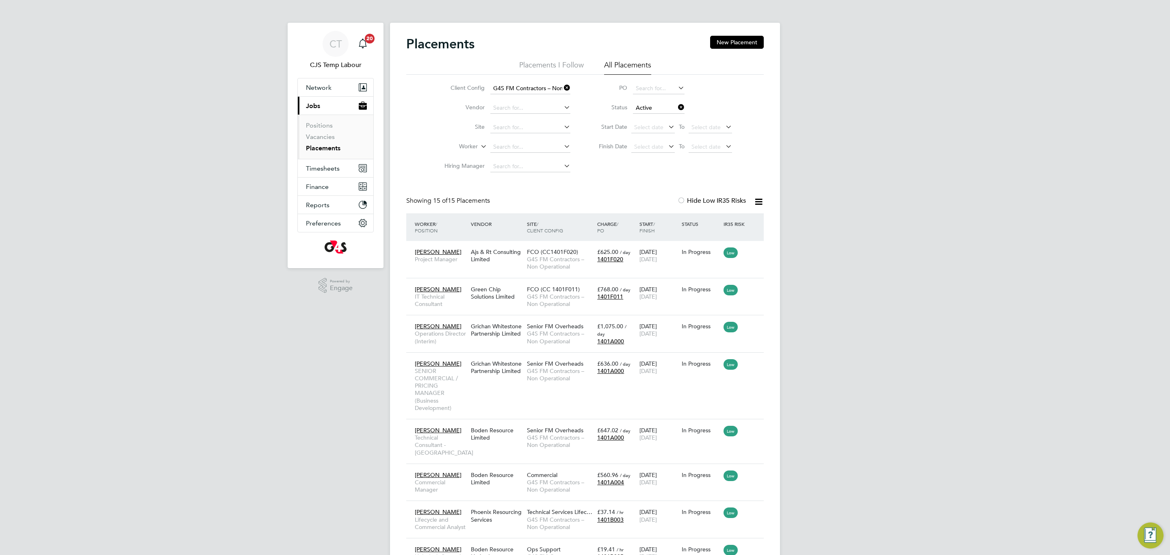
drag, startPoint x: 755, startPoint y: 205, endPoint x: 742, endPoint y: 206, distance: 13.9
click at [755, 205] on icon at bounding box center [759, 202] width 10 height 10
click at [702, 222] on li "Download Placements Report" at bounding box center [718, 221] width 87 height 11
click at [322, 139] on link "Vacancies" at bounding box center [320, 137] width 29 height 8
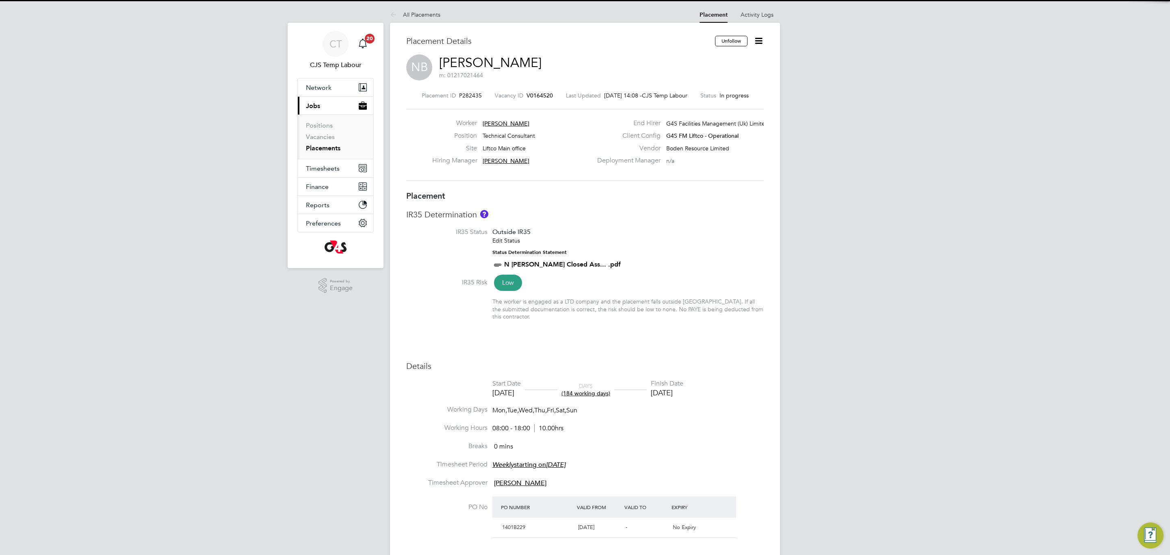
click at [642, 240] on li "IR35 Status Outside IR35 Edit Status Status Determination Statement N [PERSON_N…" at bounding box center [585, 253] width 358 height 50
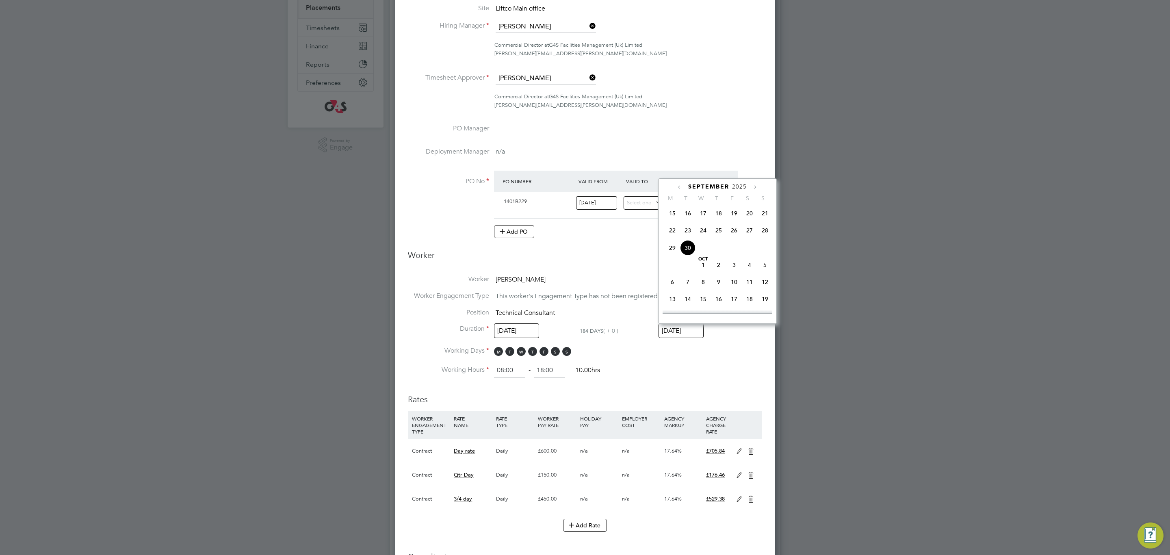
click at [681, 328] on input "[DATE]" at bounding box center [681, 330] width 45 height 15
click at [706, 266] on span "31" at bounding box center [703, 257] width 15 height 15
type input "[DATE]"
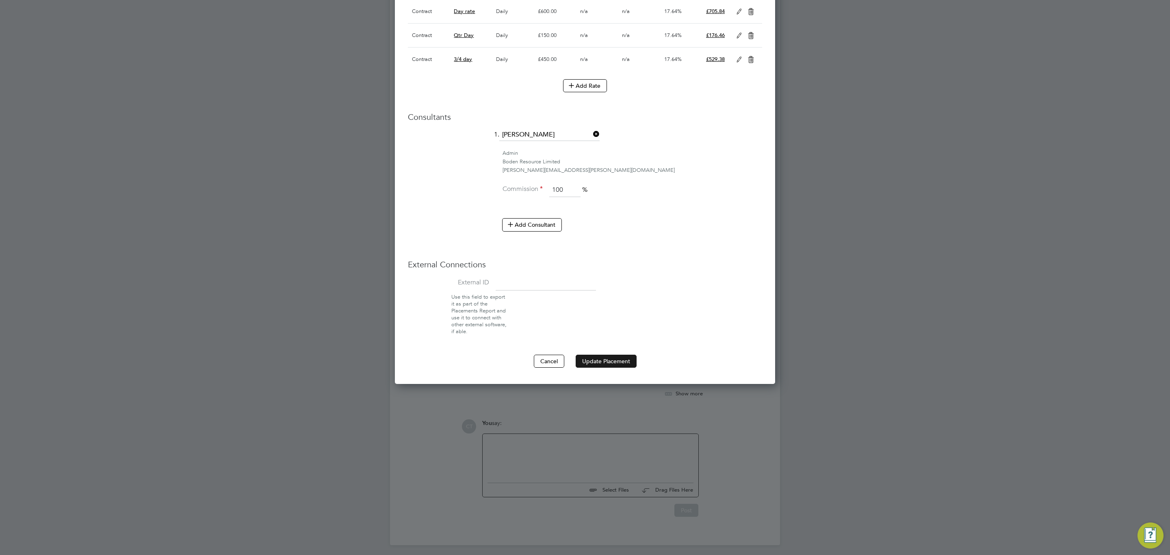
click at [590, 368] on button "Update Placement" at bounding box center [606, 361] width 61 height 13
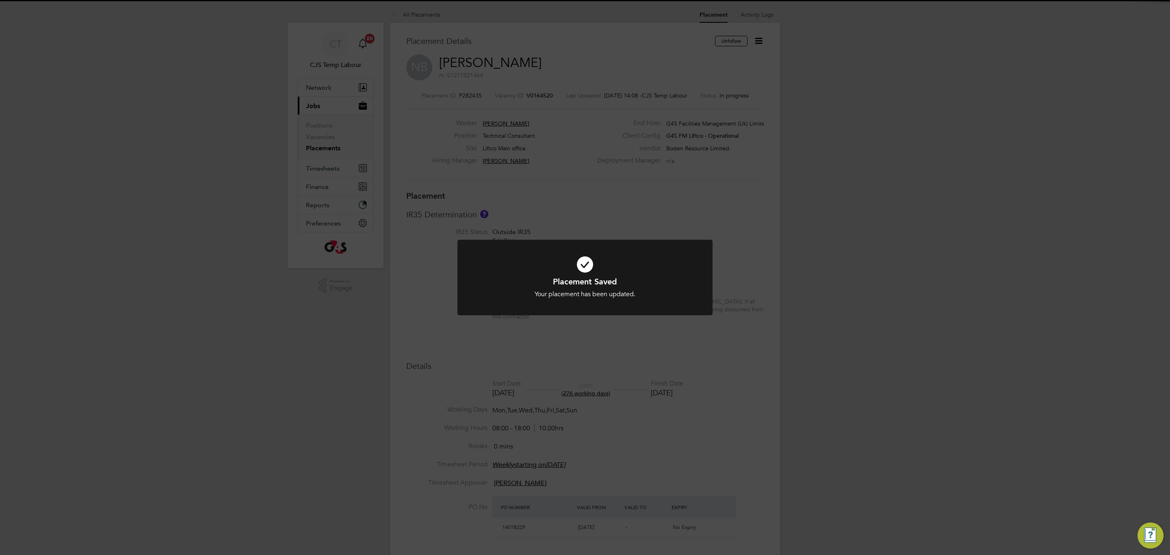
click at [518, 278] on h1 "Placement Saved" at bounding box center [584, 281] width 211 height 11
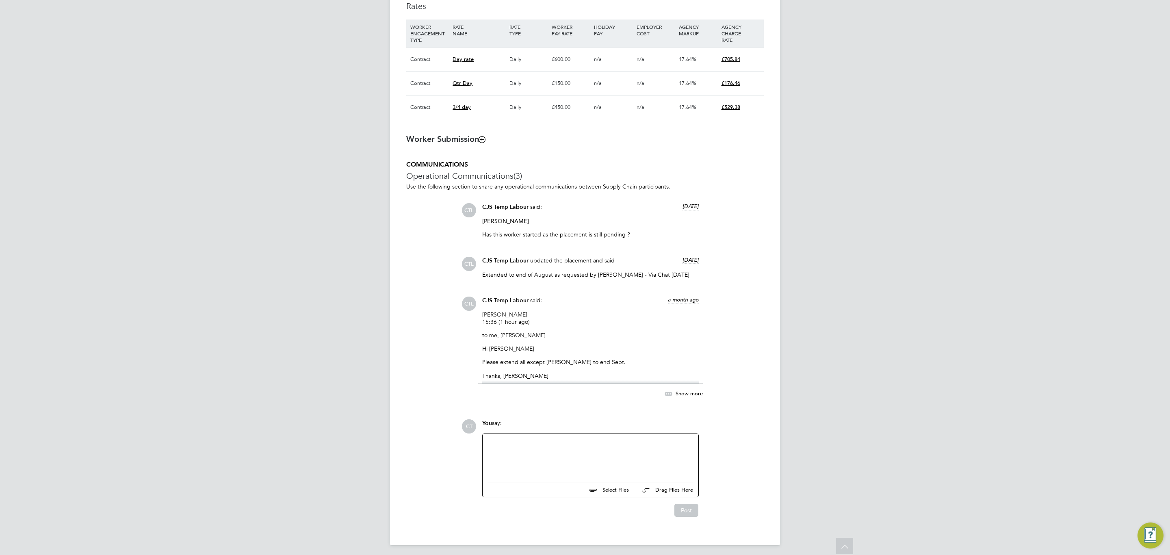
click at [516, 446] on div at bounding box center [591, 456] width 206 height 35
click at [687, 510] on button "Post" at bounding box center [686, 510] width 24 height 13
